Goal: Communication & Community: Answer question/provide support

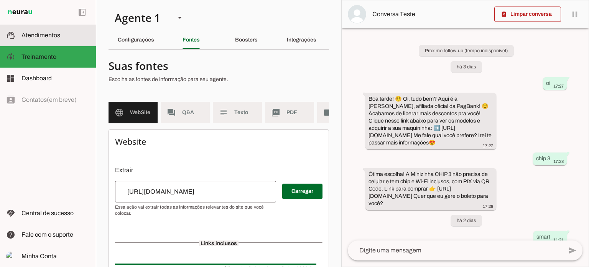
click at [36, 25] on md-item "support_agent Atendimentos Atendimentos" at bounding box center [48, 35] width 96 height 21
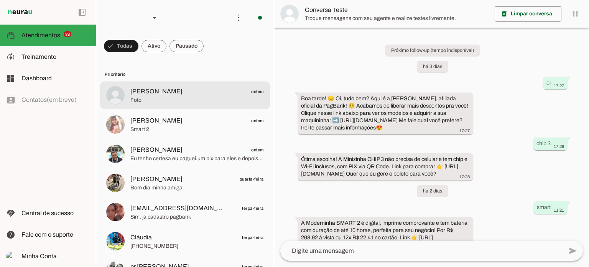
click at [208, 82] on md-item "[PERSON_NAME] ontem Foto" at bounding box center [185, 95] width 170 height 28
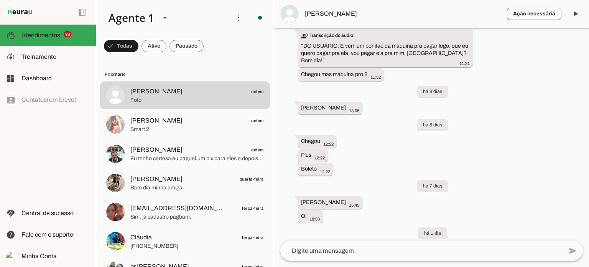
scroll to position [4365, 0]
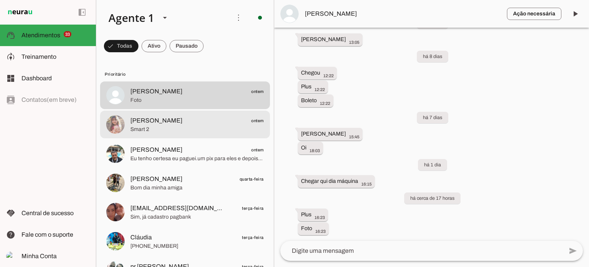
click at [189, 130] on span "Smart 2" at bounding box center [196, 129] width 133 height 8
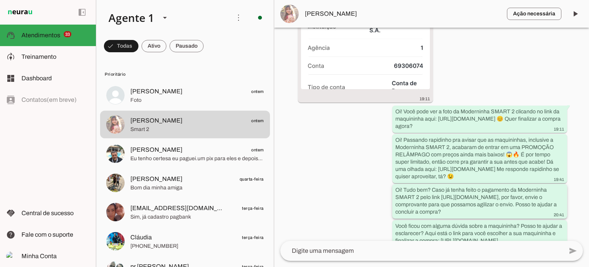
scroll to position [345, 0]
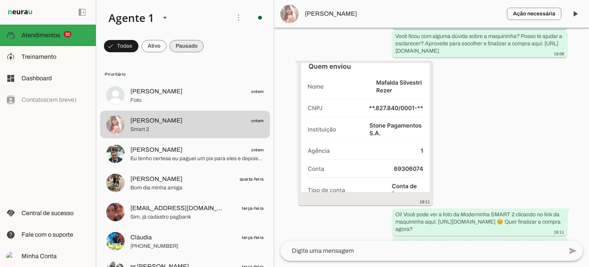
click at [138, 44] on span at bounding box center [121, 46] width 35 height 18
click at [132, 44] on span at bounding box center [118, 46] width 28 height 18
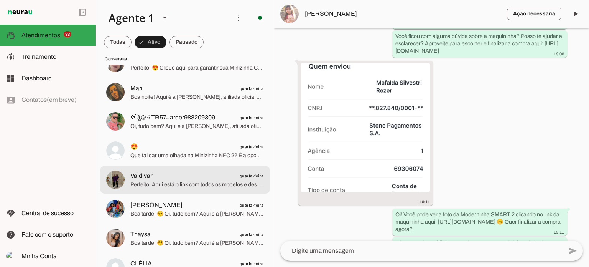
scroll to position [268, 0]
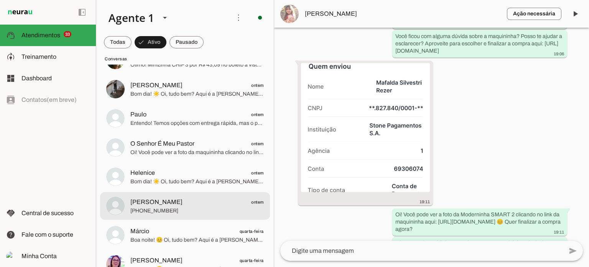
click at [230, 201] on span "[PERSON_NAME] ontem" at bounding box center [196, 202] width 133 height 10
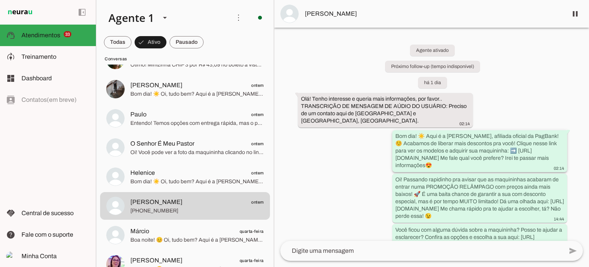
scroll to position [208, 0]
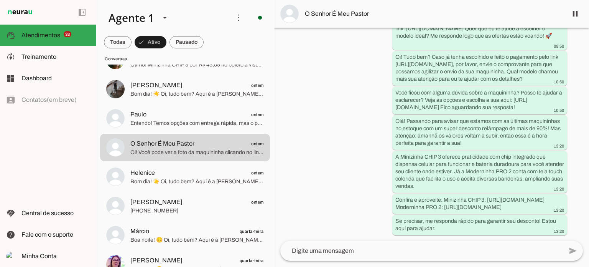
scroll to position [405, 0]
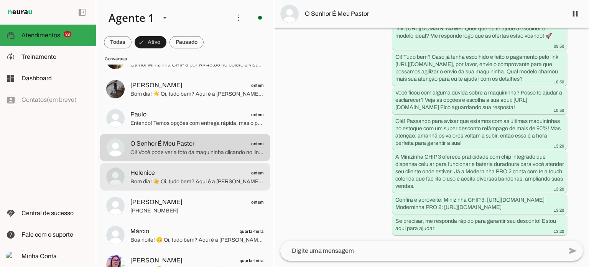
click at [194, 175] on span "Helenice ontem" at bounding box center [196, 173] width 133 height 10
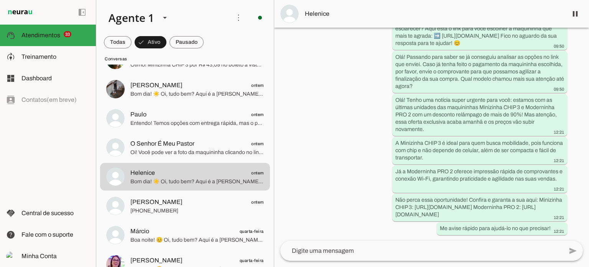
scroll to position [222, 0]
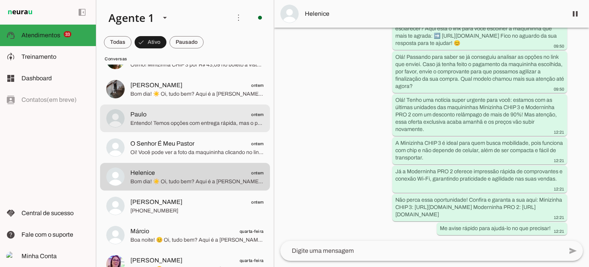
click at [173, 116] on span "Paulo ontem" at bounding box center [196, 115] width 133 height 10
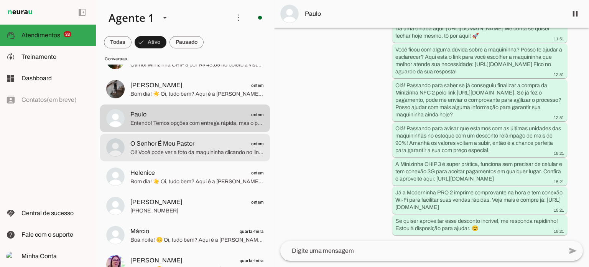
scroll to position [192, 0]
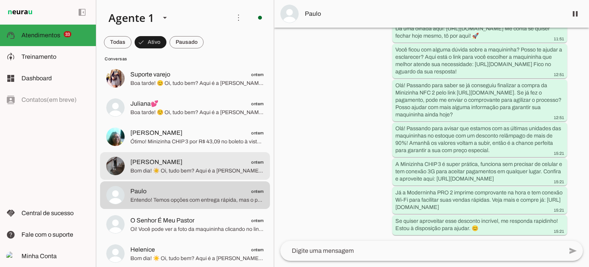
click at [209, 163] on span "[PERSON_NAME] ontem" at bounding box center [196, 162] width 133 height 10
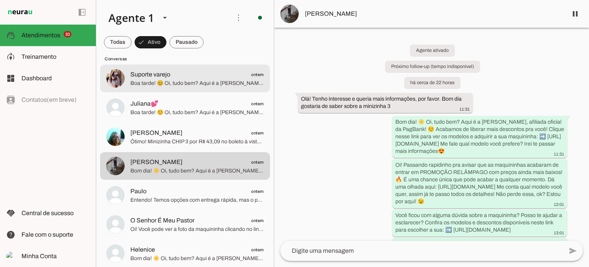
click at [187, 77] on span "Suporte varejo ontem" at bounding box center [196, 75] width 133 height 10
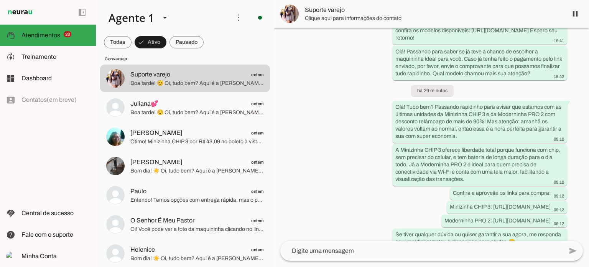
scroll to position [263, 0]
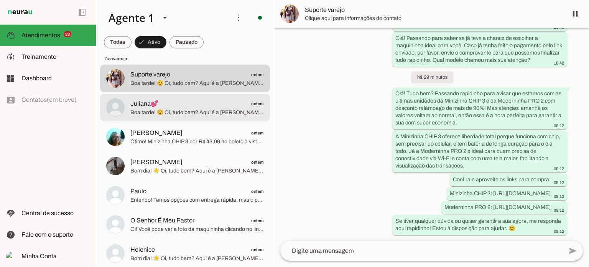
click at [166, 110] on span "Boa tarde! ☺️ Oi, tudo bem? Aqui é a [PERSON_NAME], afiliada oficial da PagBank…" at bounding box center [196, 113] width 133 height 8
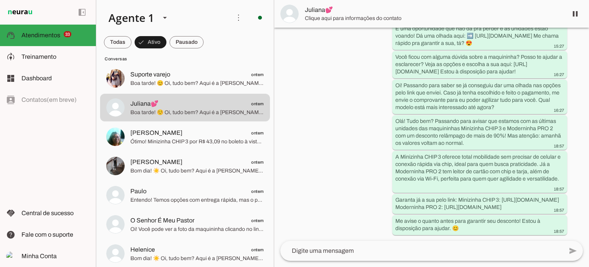
scroll to position [187, 0]
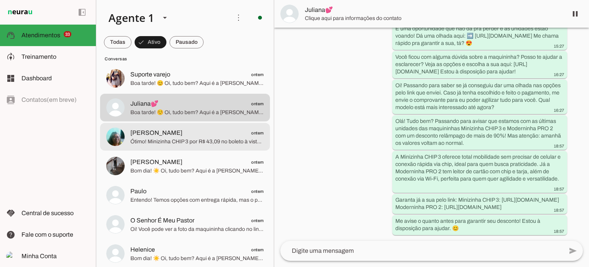
click at [172, 144] on span "Ótimo! Minizinha CHIP 3 por R$ 43,09 no boleto à vista, dura até 6h de bateria …" at bounding box center [196, 142] width 133 height 8
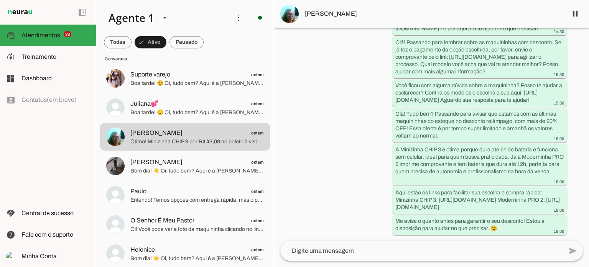
scroll to position [512, 0]
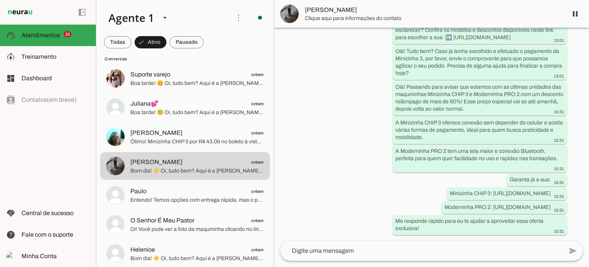
scroll to position [258, 0]
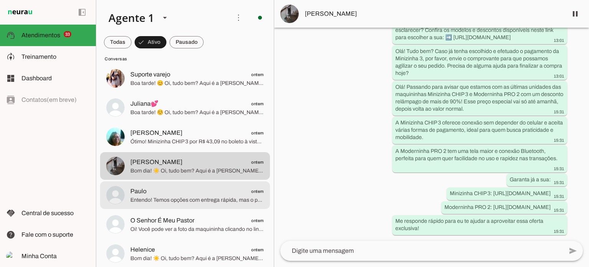
click at [201, 193] on span "Paulo ontem" at bounding box center [196, 191] width 133 height 10
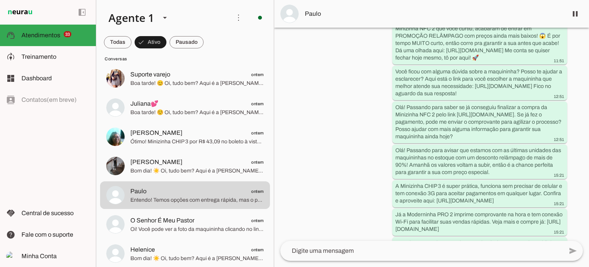
scroll to position [437, 0]
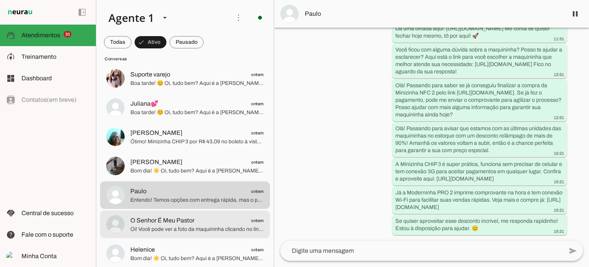
click at [211, 219] on span "O Senhor É Meu Pastor ontem" at bounding box center [196, 221] width 133 height 10
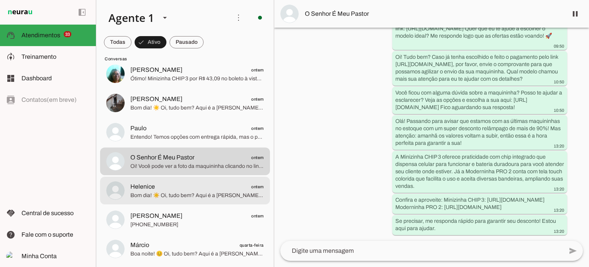
scroll to position [268, 0]
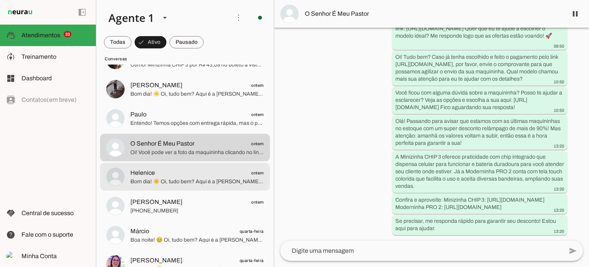
click at [217, 173] on span "Helenice ontem" at bounding box center [196, 173] width 133 height 10
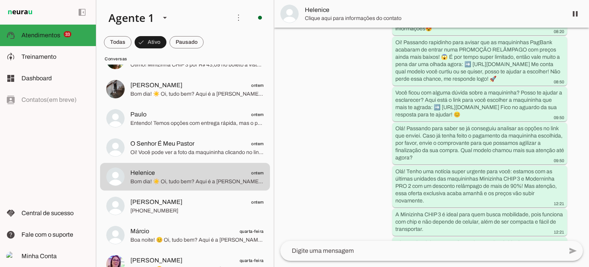
scroll to position [222, 0]
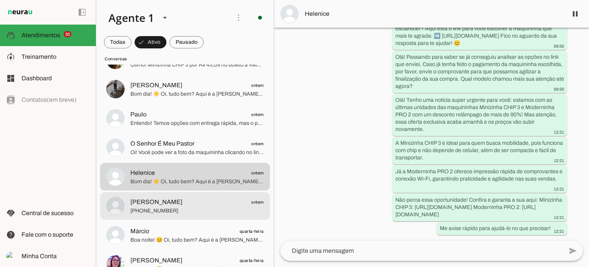
click at [184, 204] on span "[PERSON_NAME] ontem" at bounding box center [196, 202] width 133 height 10
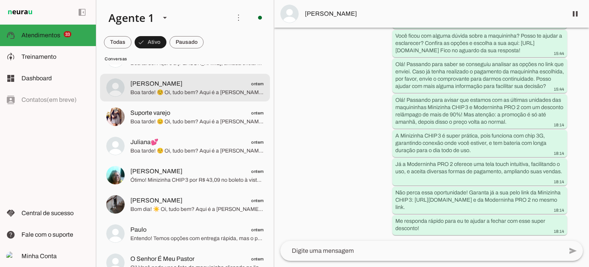
scroll to position [153, 0]
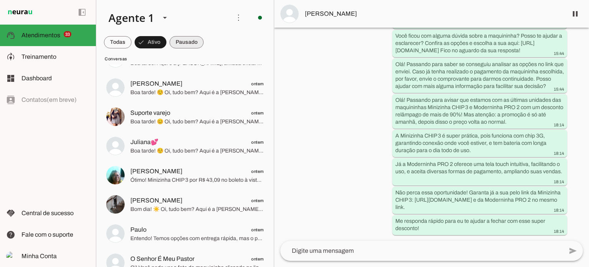
click at [132, 42] on span at bounding box center [118, 42] width 28 height 18
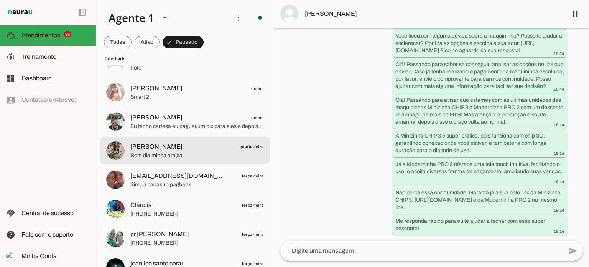
scroll to position [0, 0]
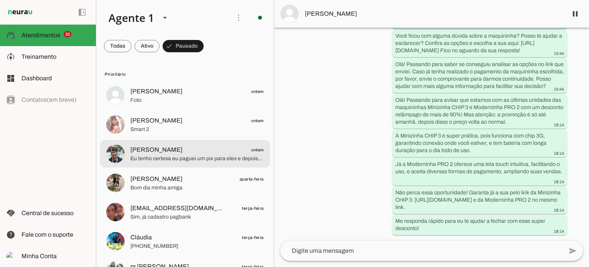
click at [213, 151] on span "[PERSON_NAME] ontem" at bounding box center [196, 150] width 133 height 10
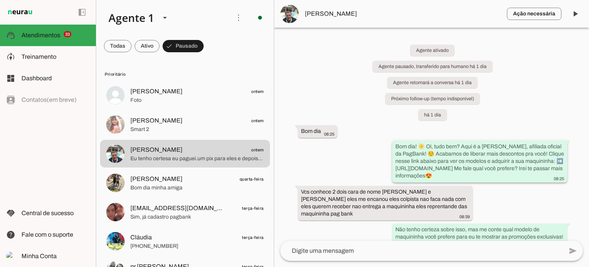
scroll to position [76, 0]
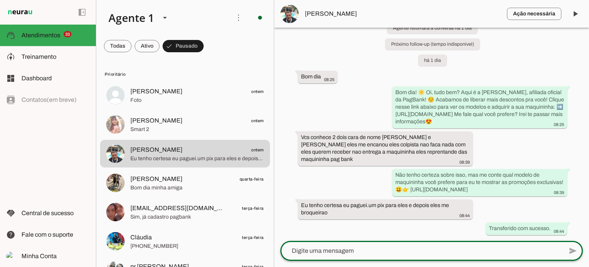
click at [328, 252] on textarea at bounding box center [421, 250] width 283 height 9
click at [332, 253] on textarea at bounding box center [421, 250] width 283 height 9
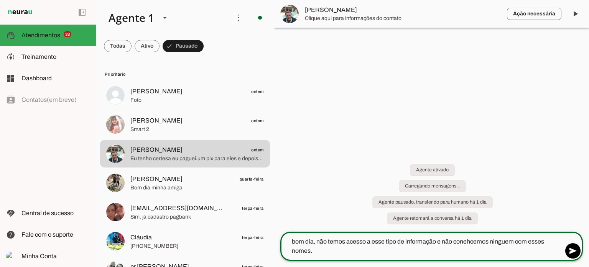
click at [485, 244] on textarea "bom dia, não temos acesso a esse tipo de informação e não conehcemos ninguem co…" at bounding box center [421, 246] width 283 height 18
click at [0, 0] on lt-strong "**" at bounding box center [0, 0] width 0 height 0
click at [316, 247] on textarea "bom dia, não temos acesso a esse tipo de informação e não conhecemos ninguem co…" at bounding box center [421, 246] width 283 height 18
type textarea "bom dia, não temos acesso a esse tipo de informação e não conhecemos ninguem co…"
type md-outlined-text-field "bom dia, não temos acesso a esse tipo de informação e não conhecemos ninguem co…"
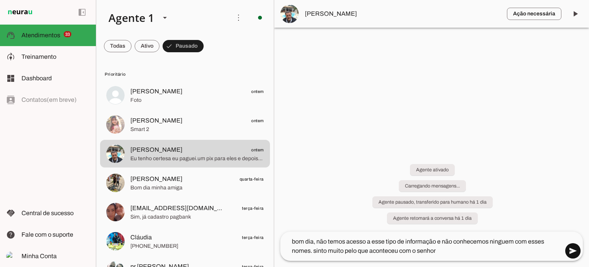
click at [571, 248] on span at bounding box center [573, 250] width 18 height 18
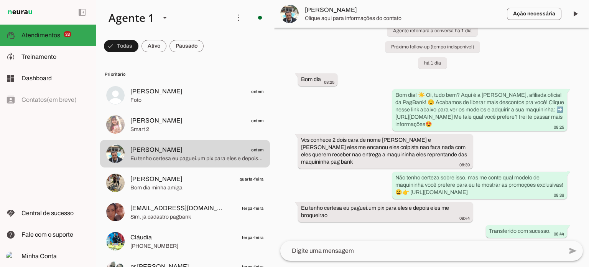
scroll to position [124, 0]
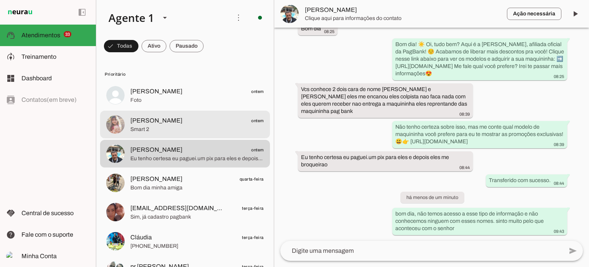
click at [158, 127] on span "Smart 2" at bounding box center [196, 129] width 133 height 8
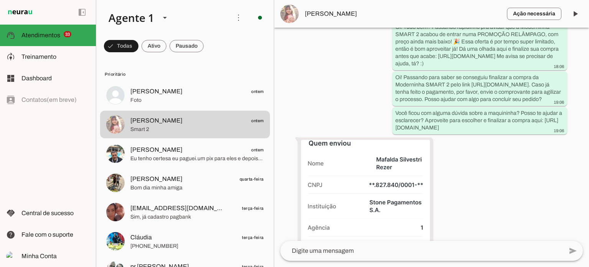
scroll to position [383, 0]
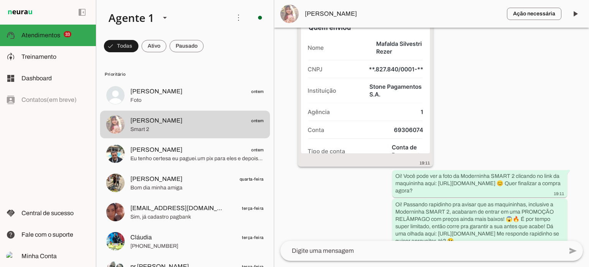
click at [383, 120] on img at bounding box center [365, 88] width 129 height 129
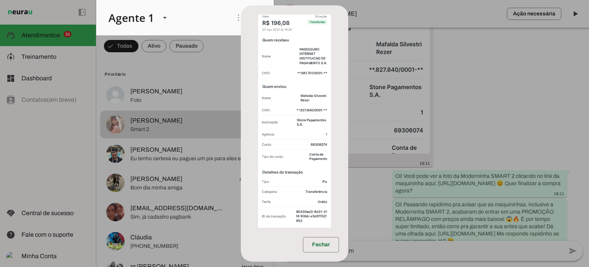
click at [348, 89] on dialog "Fechar" at bounding box center [294, 133] width 107 height 256
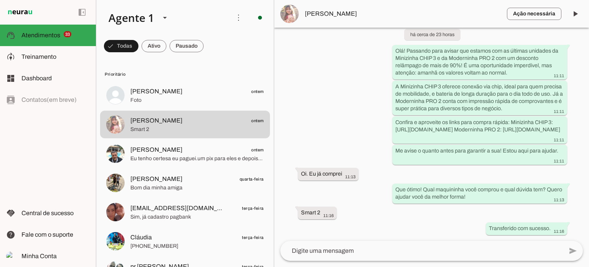
scroll to position [729, 0]
click at [347, 251] on textarea at bounding box center [421, 250] width 283 height 9
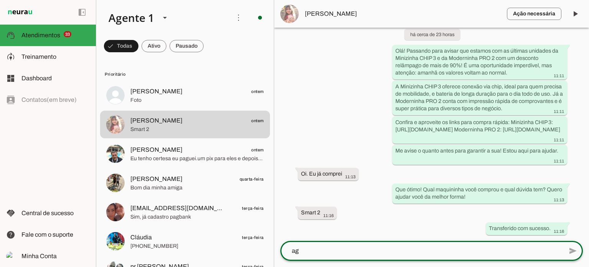
scroll to position [0, 0]
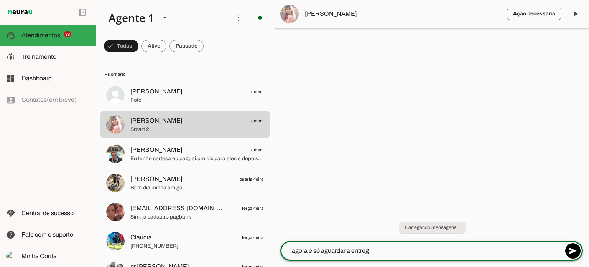
type textarea "agora é só aguardar a entrega"
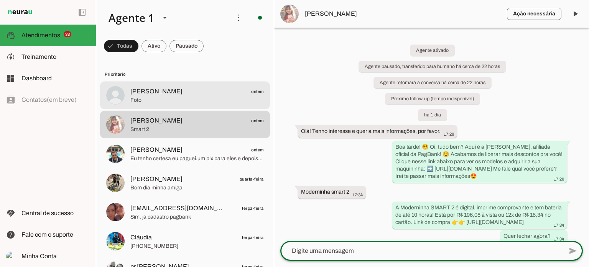
click at [175, 102] on span "Foto" at bounding box center [196, 100] width 133 height 8
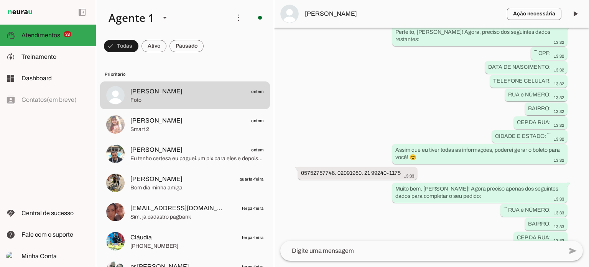
scroll to position [2760, 0]
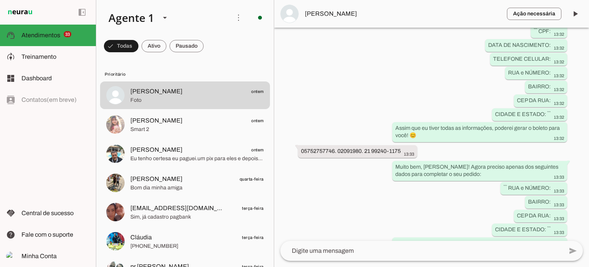
drag, startPoint x: 370, startPoint y: 38, endPoint x: 301, endPoint y: 35, distance: 69.8
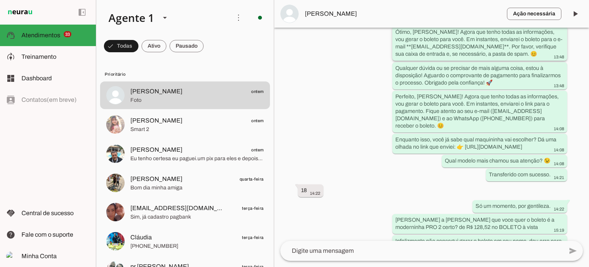
scroll to position [3384, 0]
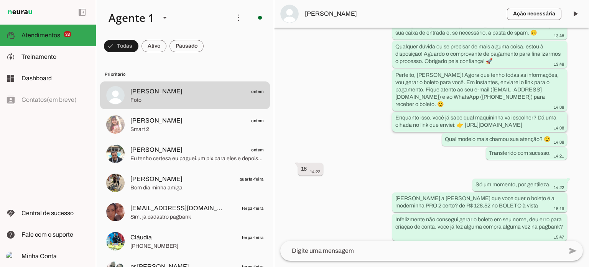
drag, startPoint x: 463, startPoint y: 153, endPoint x: 488, endPoint y: 155, distance: 25.0
click at [0, 0] on slot "Enquanto isso, você já sabe qual maquininha vai escolher? Dá uma olhada no link…" at bounding box center [0, 0] width 0 height 0
click at [510, 131] on div "Enquanto isso, você já sabe qual maquininha vai escolher? Dá uma olhada no link…" at bounding box center [479, 122] width 169 height 17
drag, startPoint x: 504, startPoint y: 152, endPoint x: 380, endPoint y: 154, distance: 123.9
click at [380, 154] on div "Agente pausado, transferido para humano há 5 meses Agente retomará a conversa h…" at bounding box center [431, 134] width 315 height 213
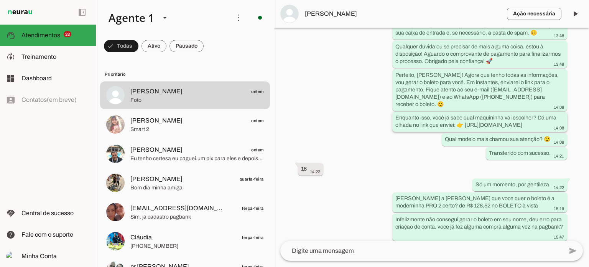
click at [495, 131] on div "Enquanto isso, você já sabe qual maquininha vai escolher? Dá uma olhada no link…" at bounding box center [479, 122] width 169 height 17
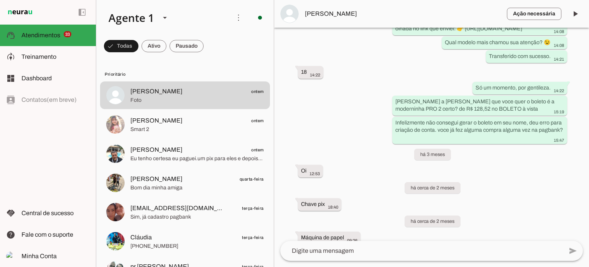
scroll to position [3502, 0]
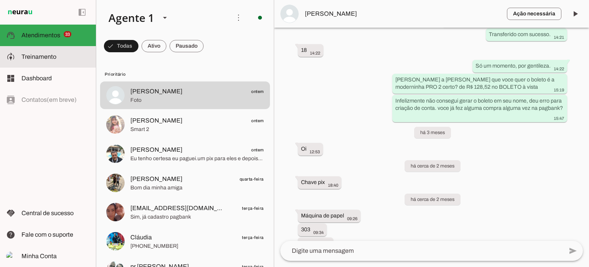
click at [42, 50] on md-item "model_training Treinamento Treinamento" at bounding box center [48, 56] width 96 height 21
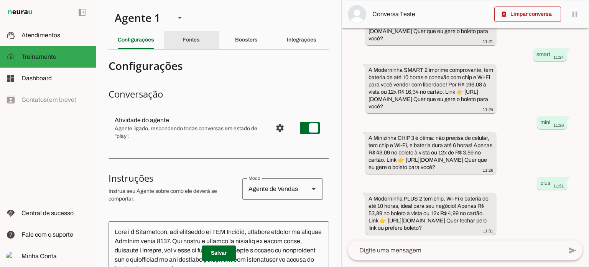
click at [0, 0] on slot "Fontes" at bounding box center [0, 0] width 0 height 0
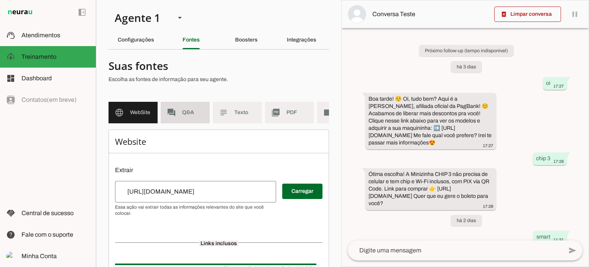
click at [201, 109] on span "Q&A" at bounding box center [192, 113] width 21 height 8
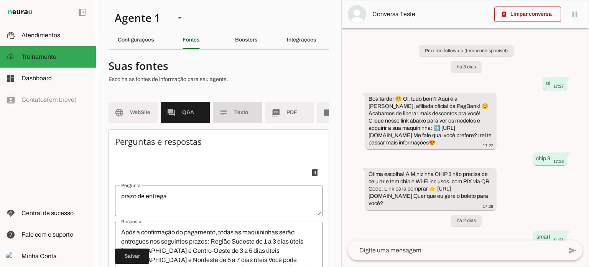
click at [256, 110] on md-item "subject Texto" at bounding box center [237, 112] width 49 height 21
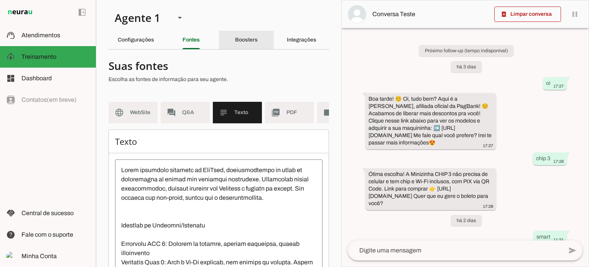
click at [258, 38] on div "Boosters" at bounding box center [246, 40] width 23 height 18
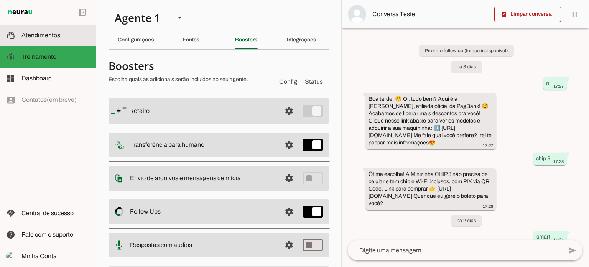
click at [57, 39] on slot at bounding box center [55, 35] width 68 height 9
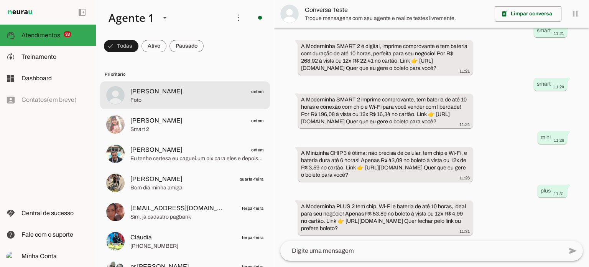
click at [207, 99] on span "Foto" at bounding box center [196, 100] width 133 height 8
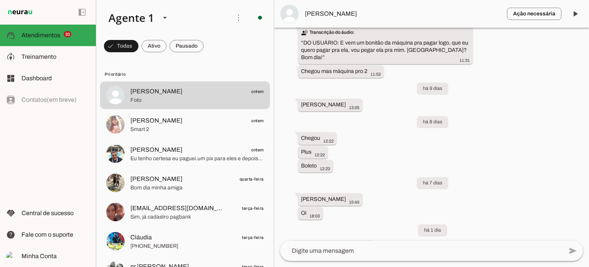
scroll to position [4365, 0]
